Goal: Entertainment & Leisure: Consume media (video, audio)

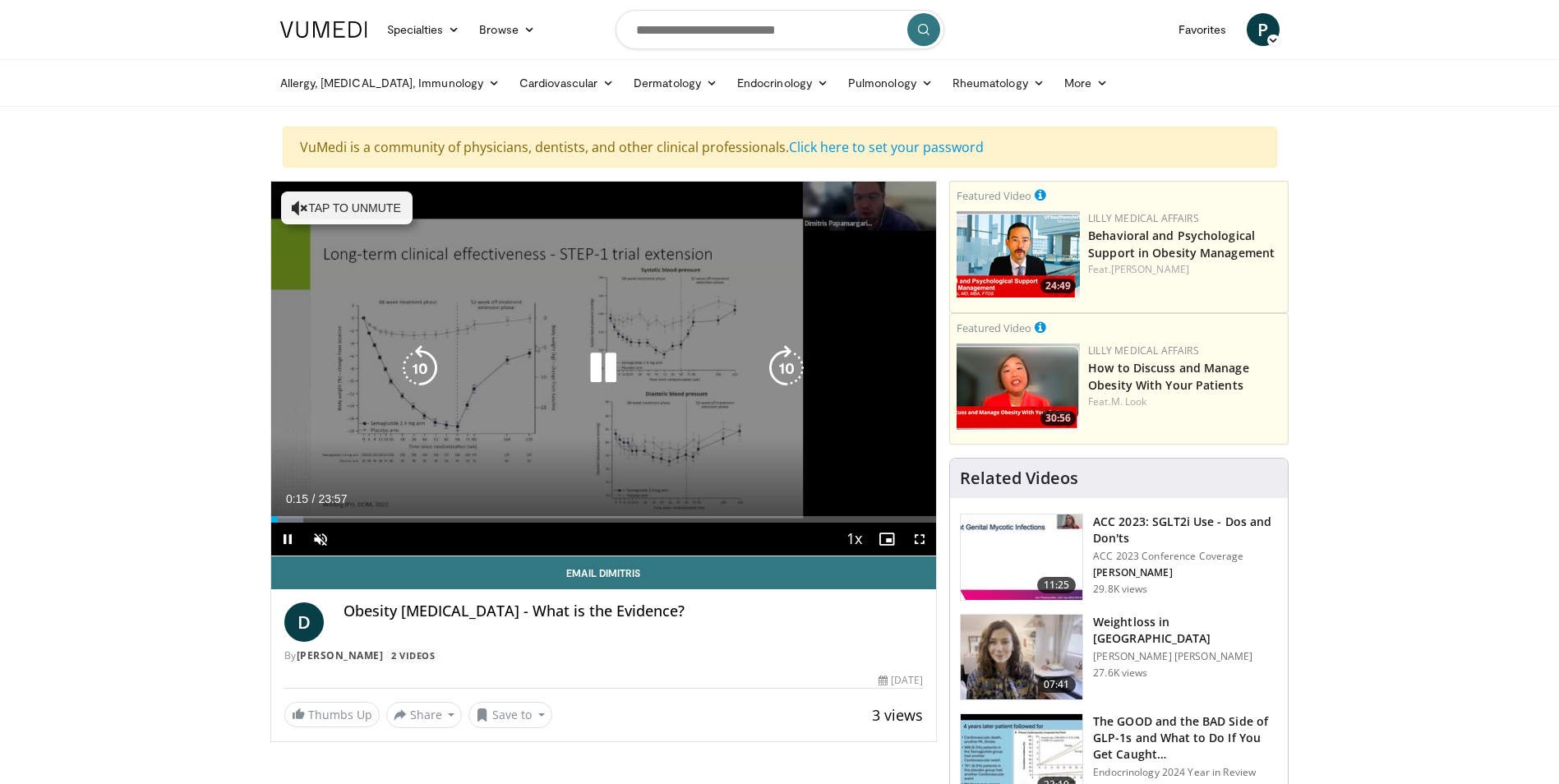
click at [299, 211] on icon "Video Player" at bounding box center [300, 208] width 17 height 17
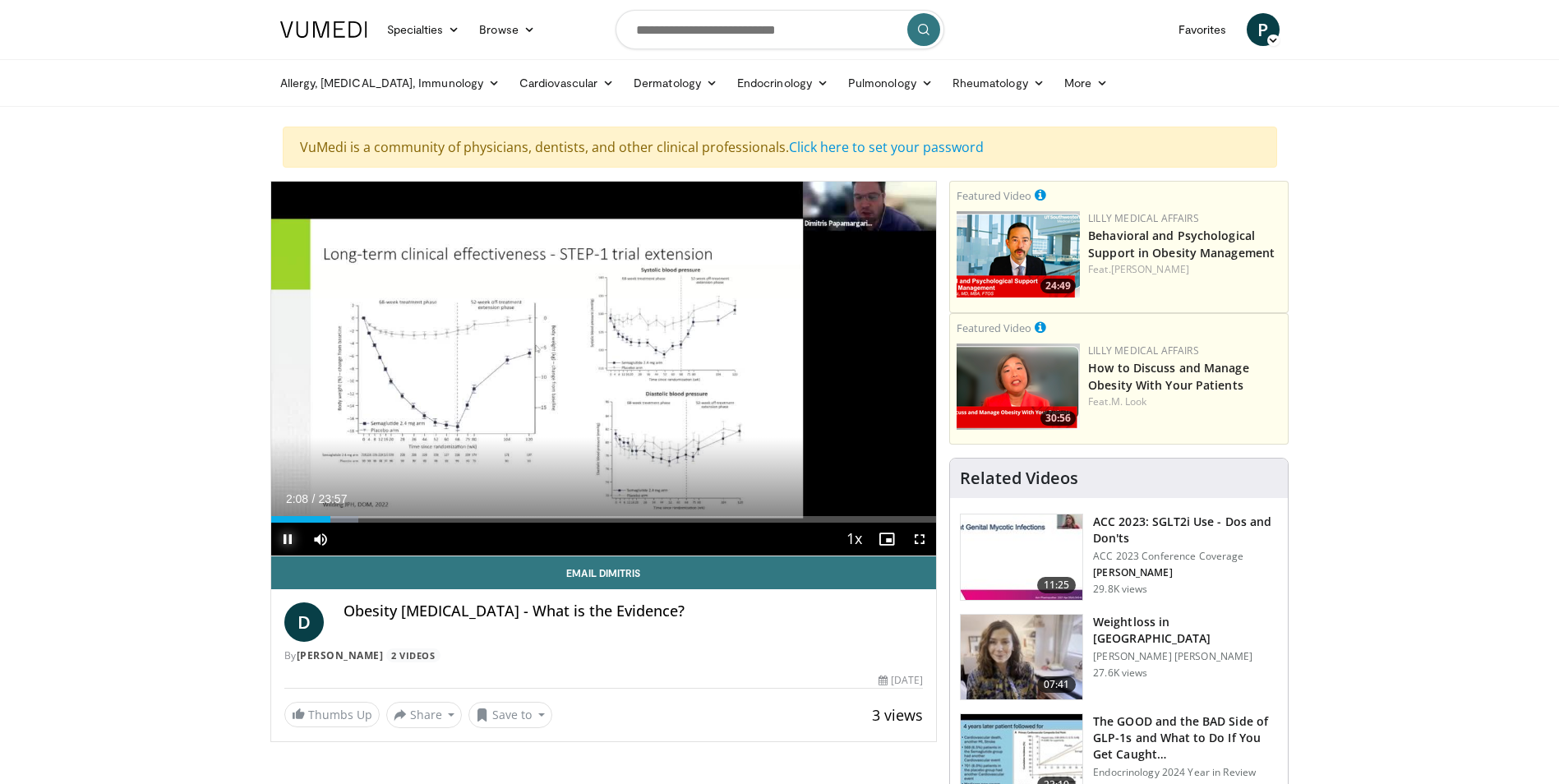
click at [288, 536] on span "Video Player" at bounding box center [288, 539] width 33 height 33
